Goal: Task Accomplishment & Management: Use online tool/utility

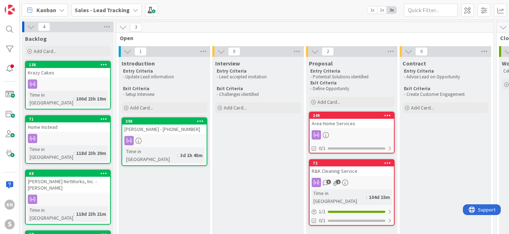
drag, startPoint x: 243, startPoint y: 121, endPoint x: 176, endPoint y: 4, distance: 135.0
click at [133, 6] on div "Sales - Lead Tracking" at bounding box center [106, 10] width 70 height 13
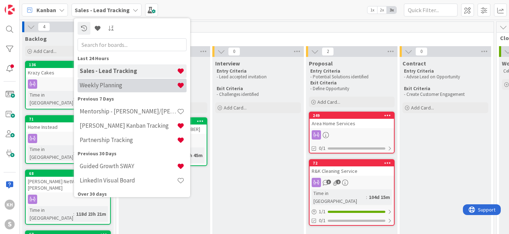
click at [100, 86] on h4 "Weekly Planning" at bounding box center [128, 84] width 97 height 7
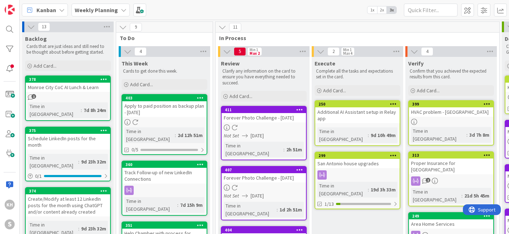
click at [199, 96] on icon at bounding box center [200, 97] width 7 height 5
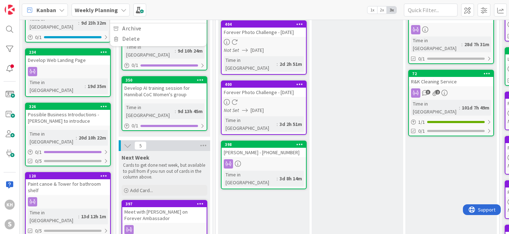
scroll to position [208, 0]
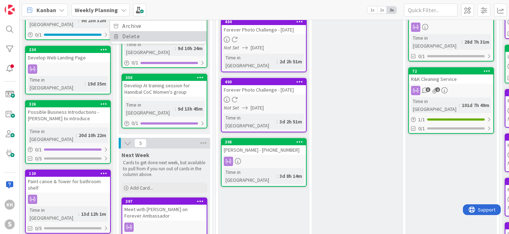
click at [129, 35] on link "Delete" at bounding box center [158, 36] width 96 height 10
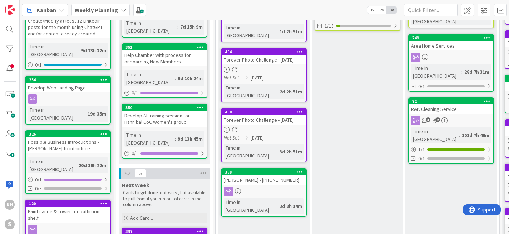
scroll to position [91, 0]
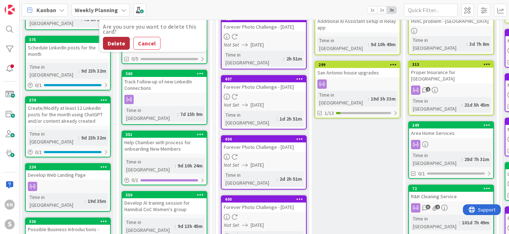
click at [117, 42] on button "Delete" at bounding box center [116, 43] width 27 height 13
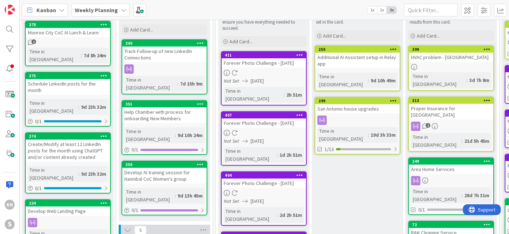
scroll to position [54, 0]
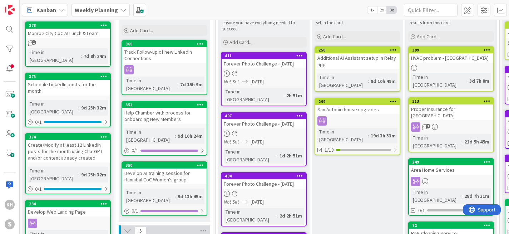
click at [201, 43] on icon at bounding box center [200, 43] width 7 height 5
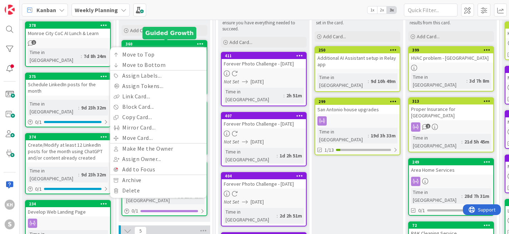
click at [178, 43] on div "360" at bounding box center [165, 43] width 81 height 5
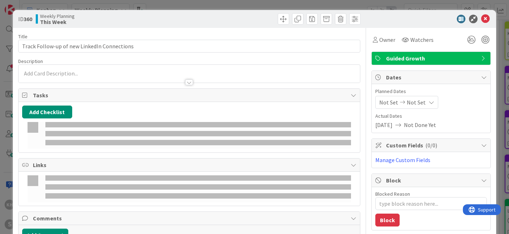
type textarea "x"
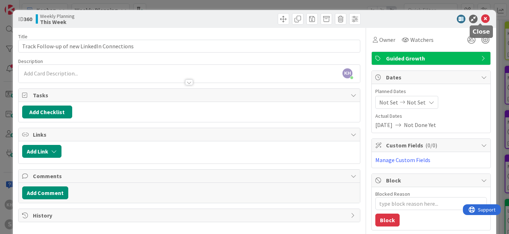
click at [481, 19] on icon at bounding box center [485, 19] width 9 height 9
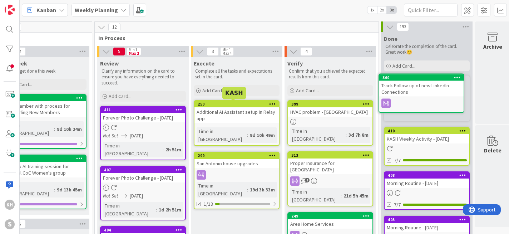
scroll to position [0, 130]
